Goal: Transaction & Acquisition: Book appointment/travel/reservation

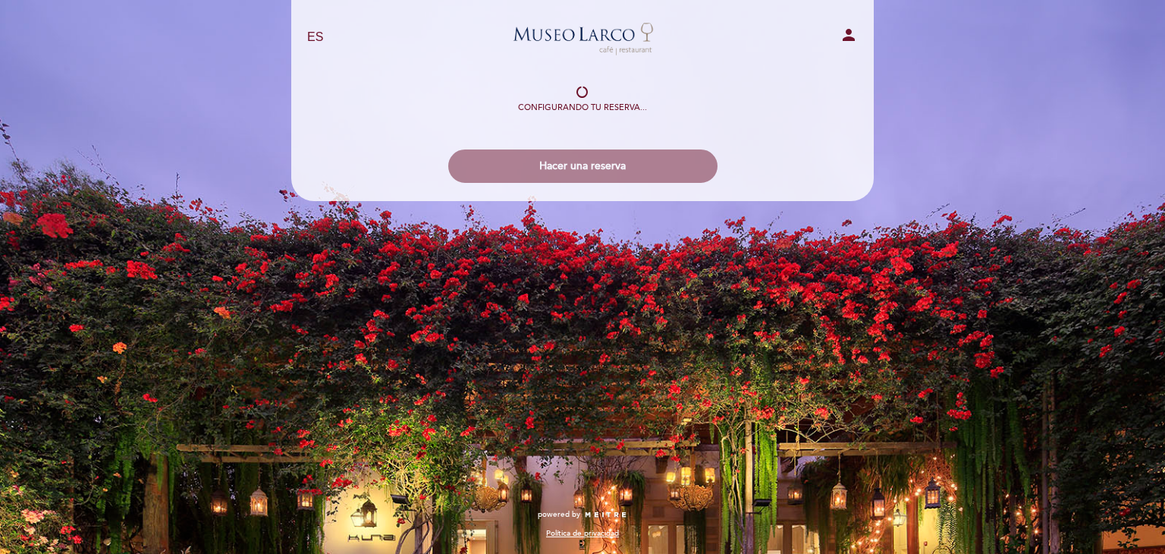
select select "es"
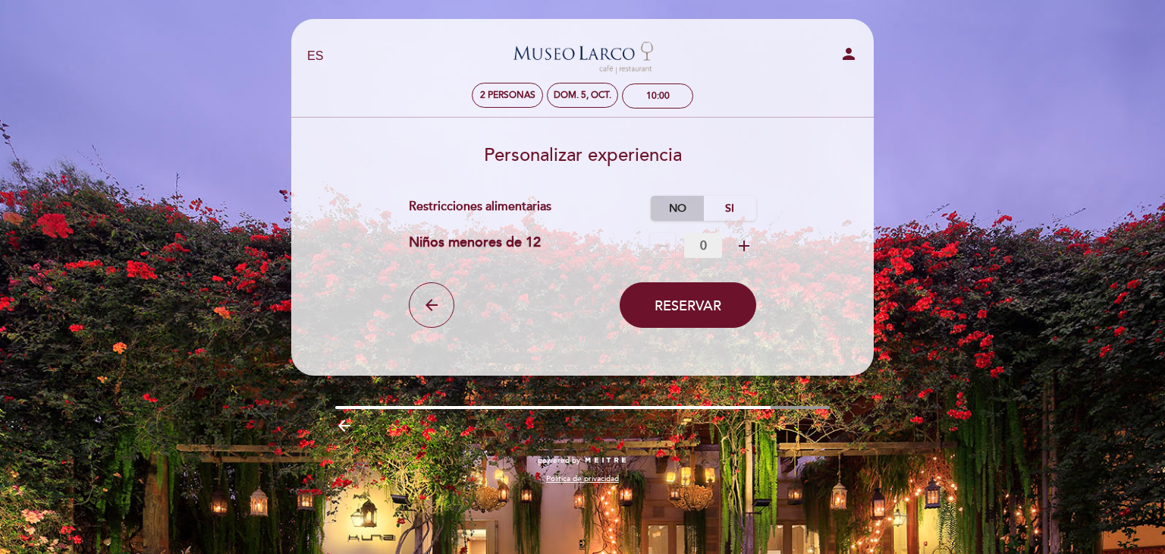
click at [687, 206] on label "No" at bounding box center [677, 208] width 53 height 25
click at [725, 303] on button "Reservar" at bounding box center [688, 305] width 137 height 46
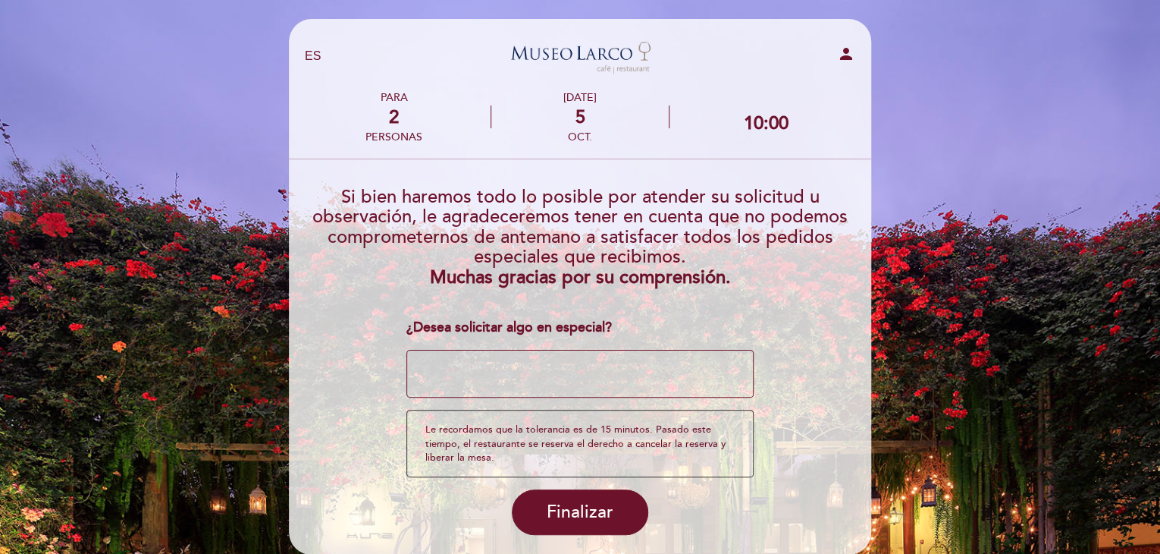
click at [521, 371] on textarea at bounding box center [580, 374] width 348 height 49
click at [522, 434] on div "Le recordamos que la tolerancia es de 15 minutos. Pasado este tiempo, el restau…" at bounding box center [580, 443] width 348 height 67
click at [549, 494] on button "Finalizar" at bounding box center [580, 512] width 137 height 46
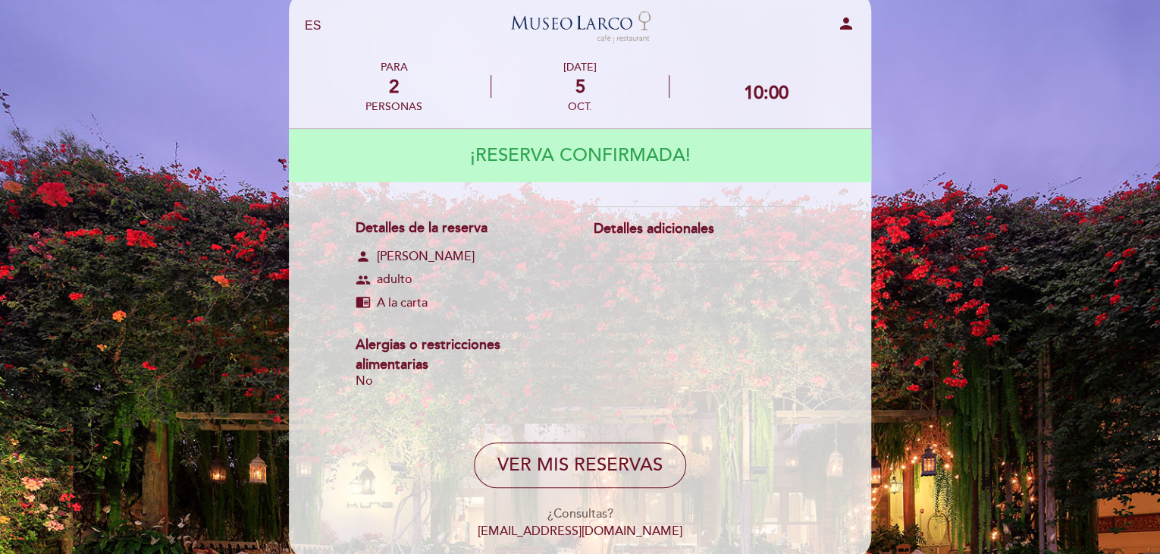
scroll to position [76, 0]
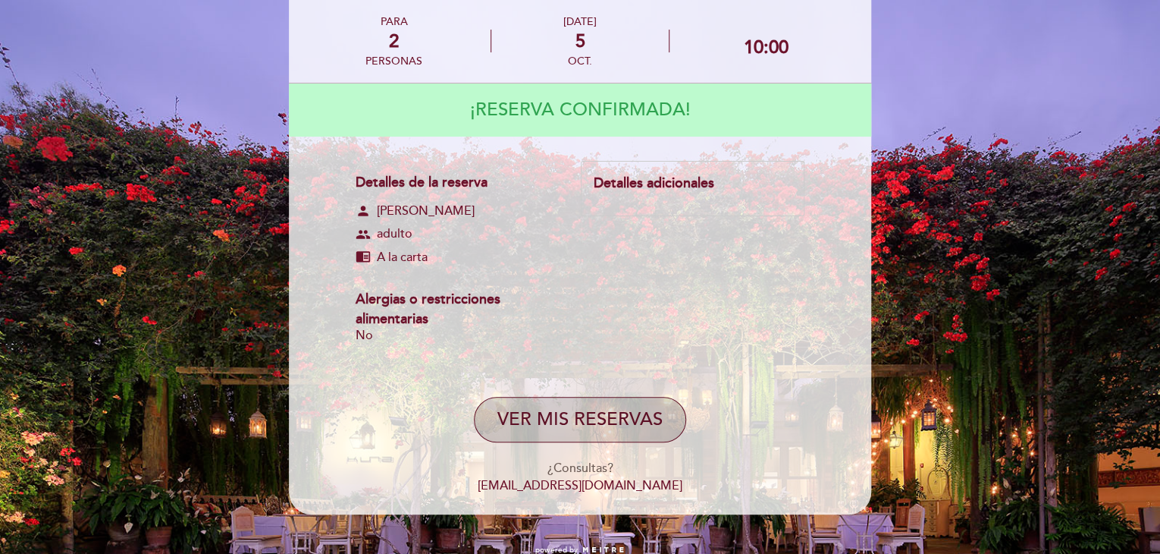
click at [604, 420] on button "VER MIS RESERVAS" at bounding box center [580, 420] width 212 height 46
select select "es"
